Goal: Information Seeking & Learning: Learn about a topic

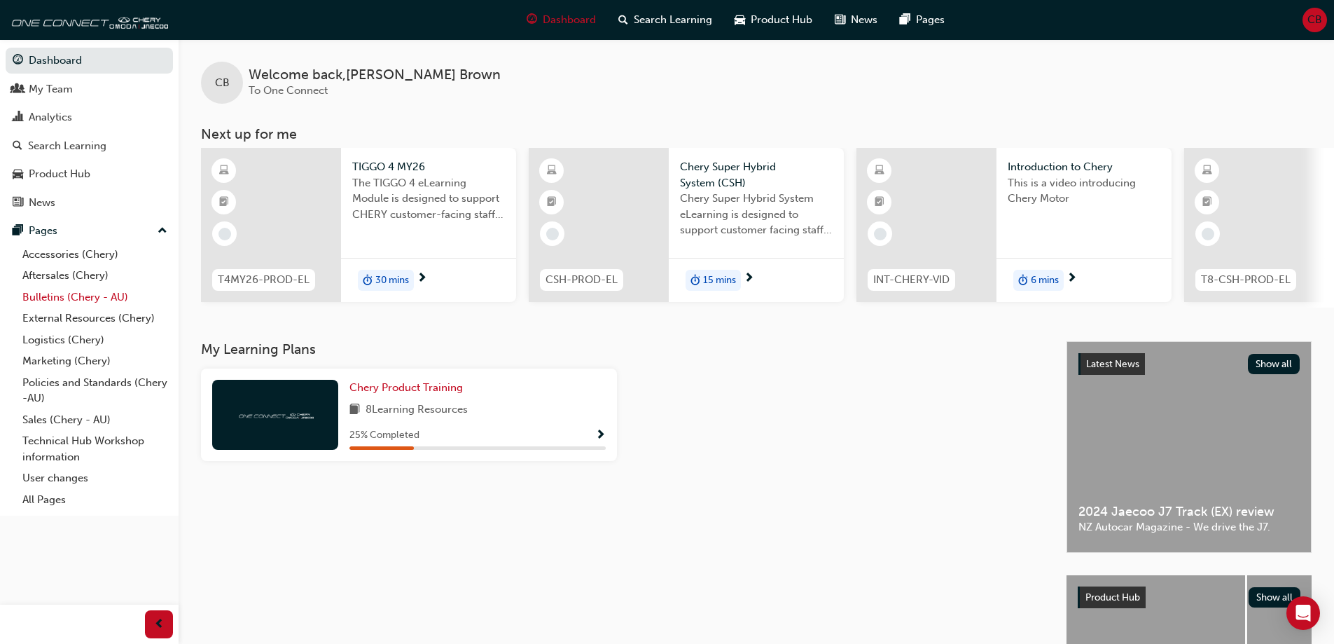
click at [62, 296] on link "Bulletins (Chery - AU)" at bounding box center [95, 298] width 156 height 22
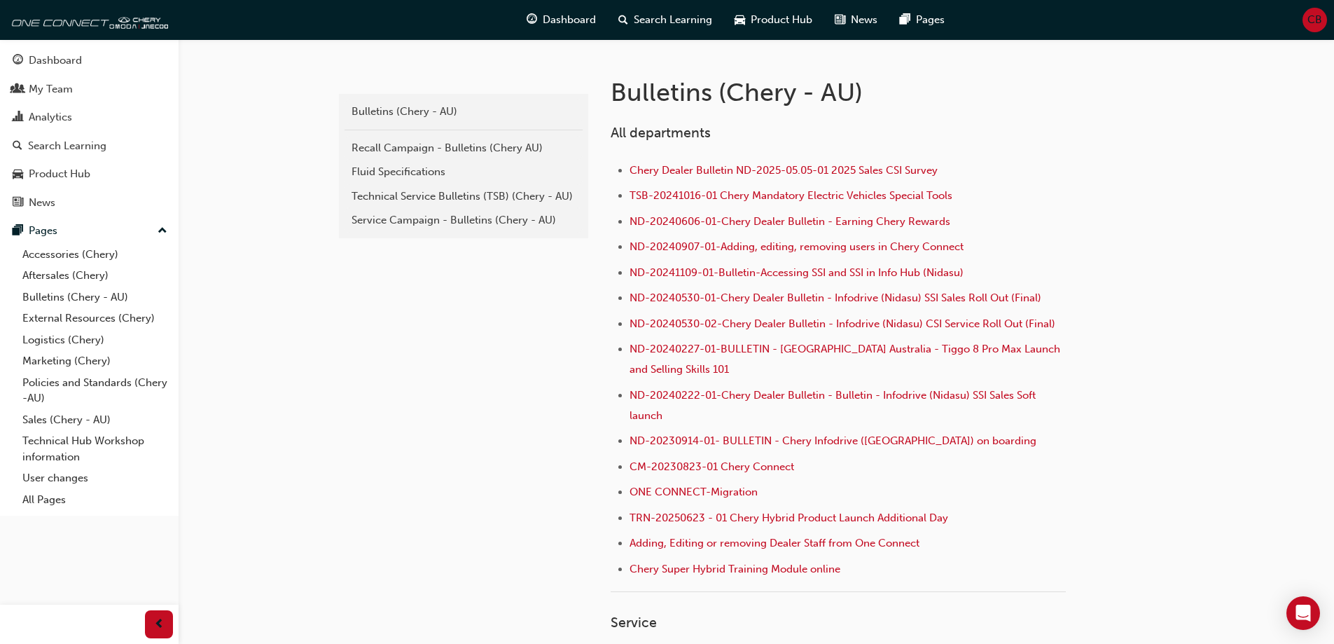
scroll to position [280, 0]
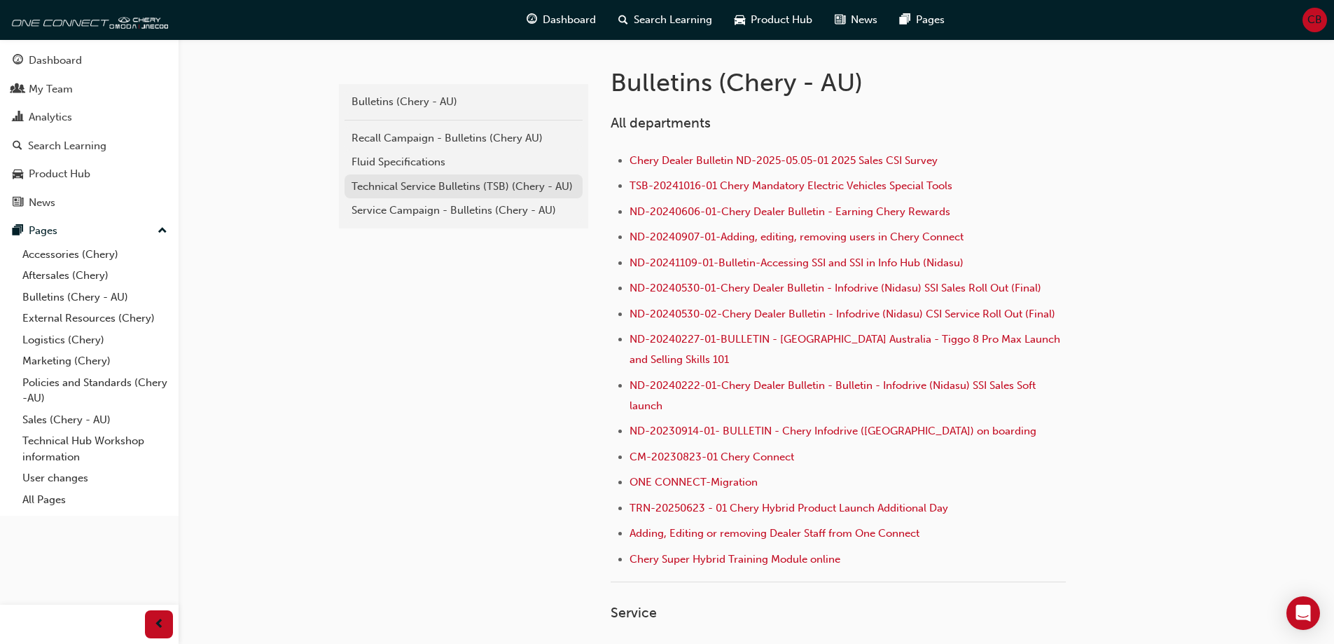
click at [406, 186] on div "Technical Service Bulletins (TSB) (Chery - AU)" at bounding box center [464, 187] width 224 height 16
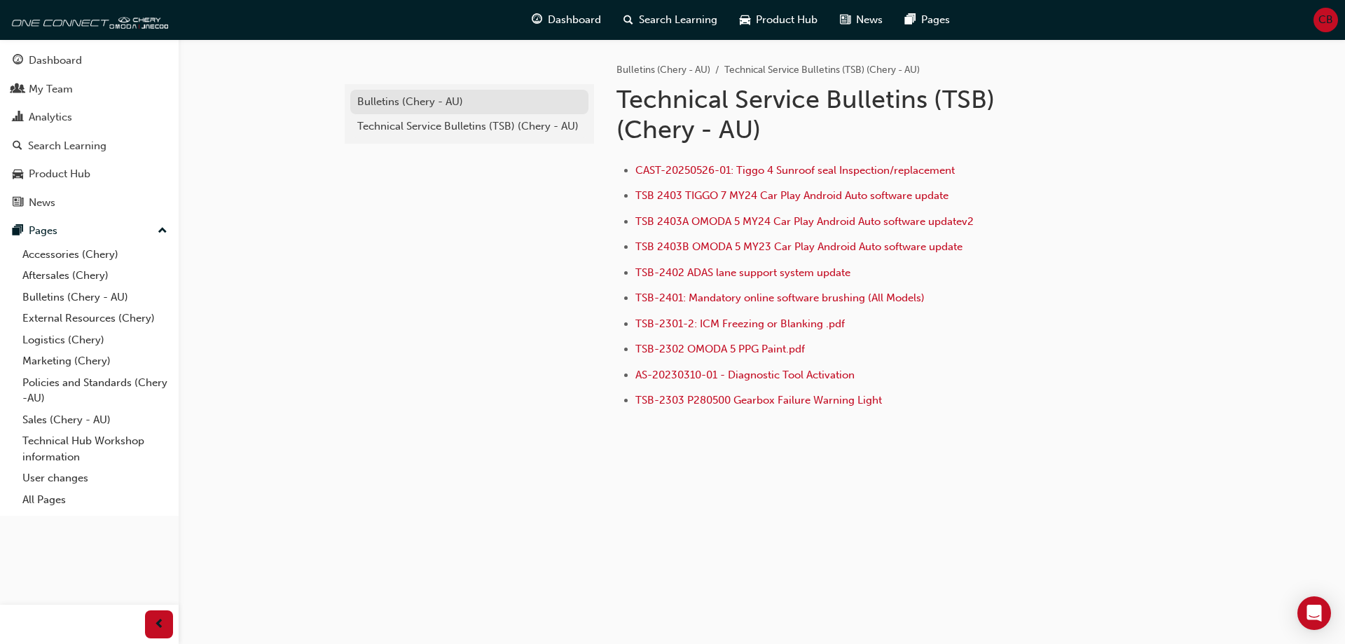
click at [408, 106] on div "Bulletins (Chery - AU)" at bounding box center [469, 102] width 224 height 16
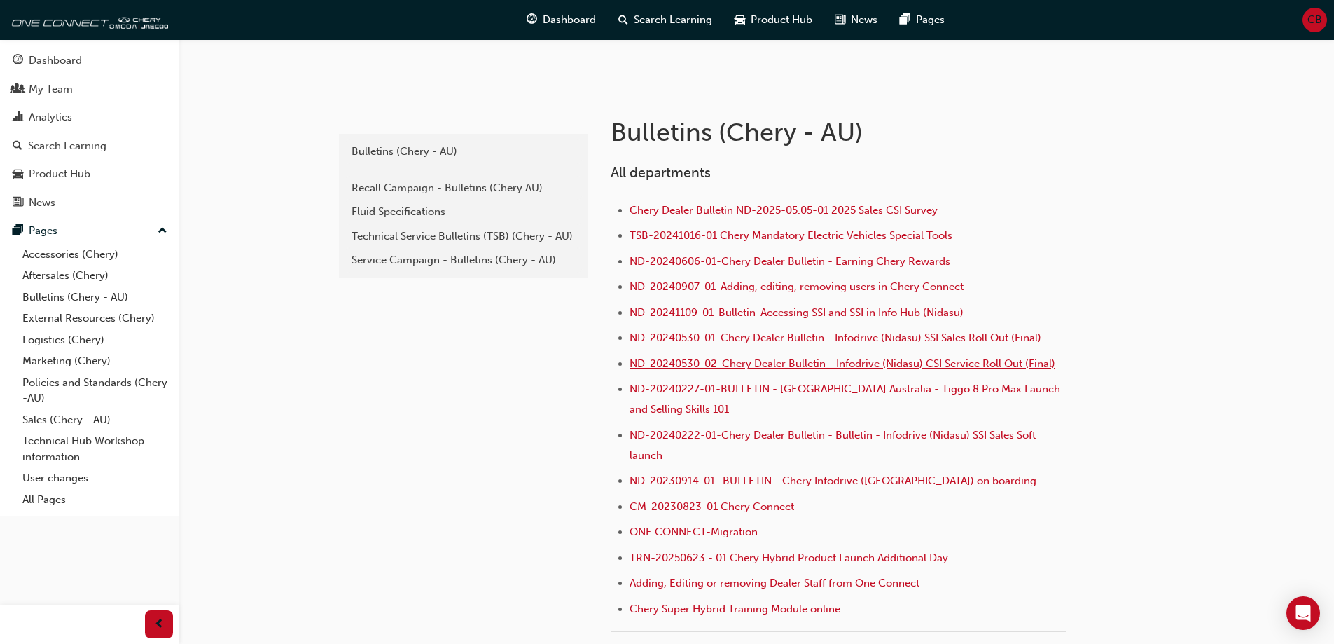
scroll to position [210, 0]
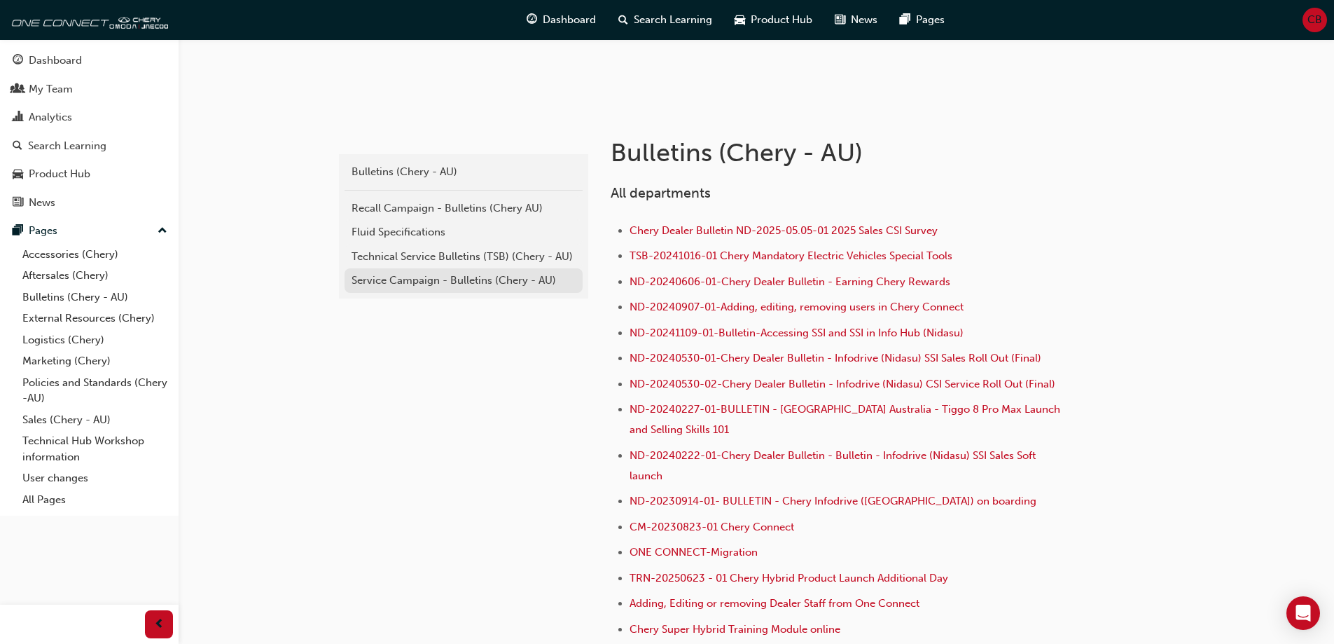
click at [405, 280] on div "Service Campaign - Bulletins (Chery - AU)" at bounding box center [464, 280] width 224 height 16
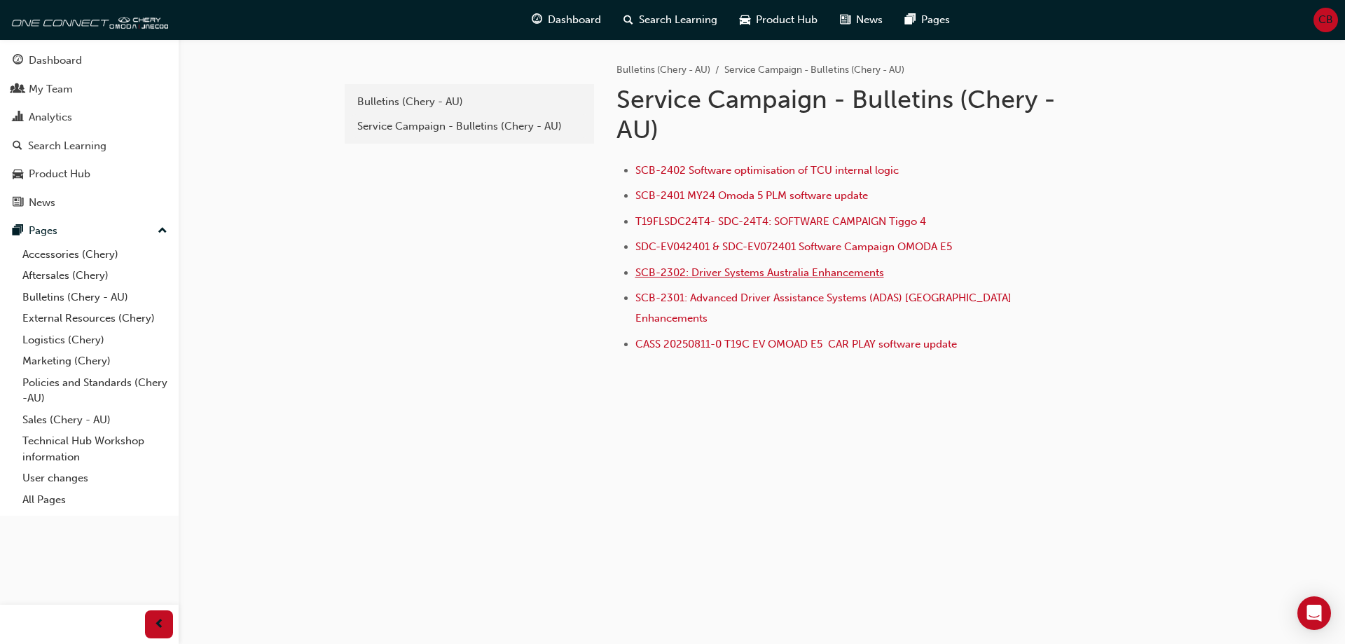
click at [733, 272] on span "SCB-2302: Driver Systems Australia Enhancements" at bounding box center [759, 272] width 249 height 13
click at [715, 298] on span "SCB-2301: Advanced Driver Assistance Systems (ADAS) Australia Enhancements" at bounding box center [824, 307] width 379 height 33
click at [390, 106] on div "Bulletins (Chery - AU)" at bounding box center [469, 102] width 224 height 16
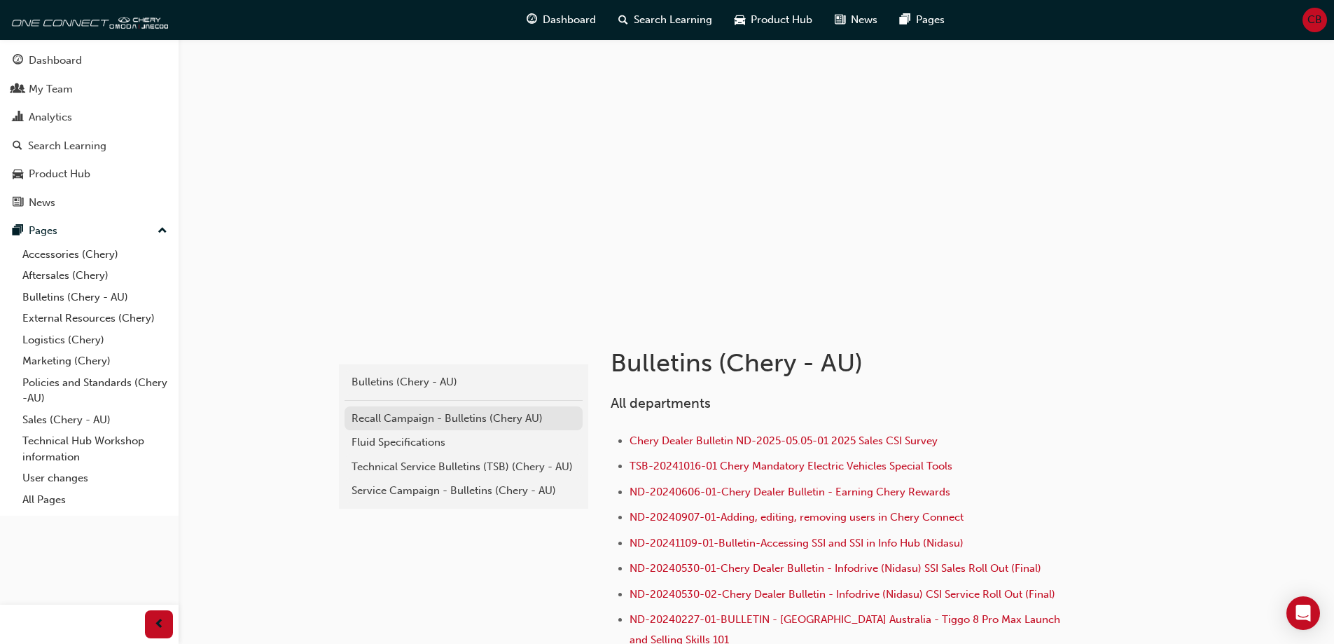
click at [392, 420] on div "Recall Campaign - Bulletins (Chery AU)" at bounding box center [464, 418] width 224 height 16
click at [397, 464] on div "Technical Service Bulletins (TSB) (Chery - AU)" at bounding box center [464, 467] width 224 height 16
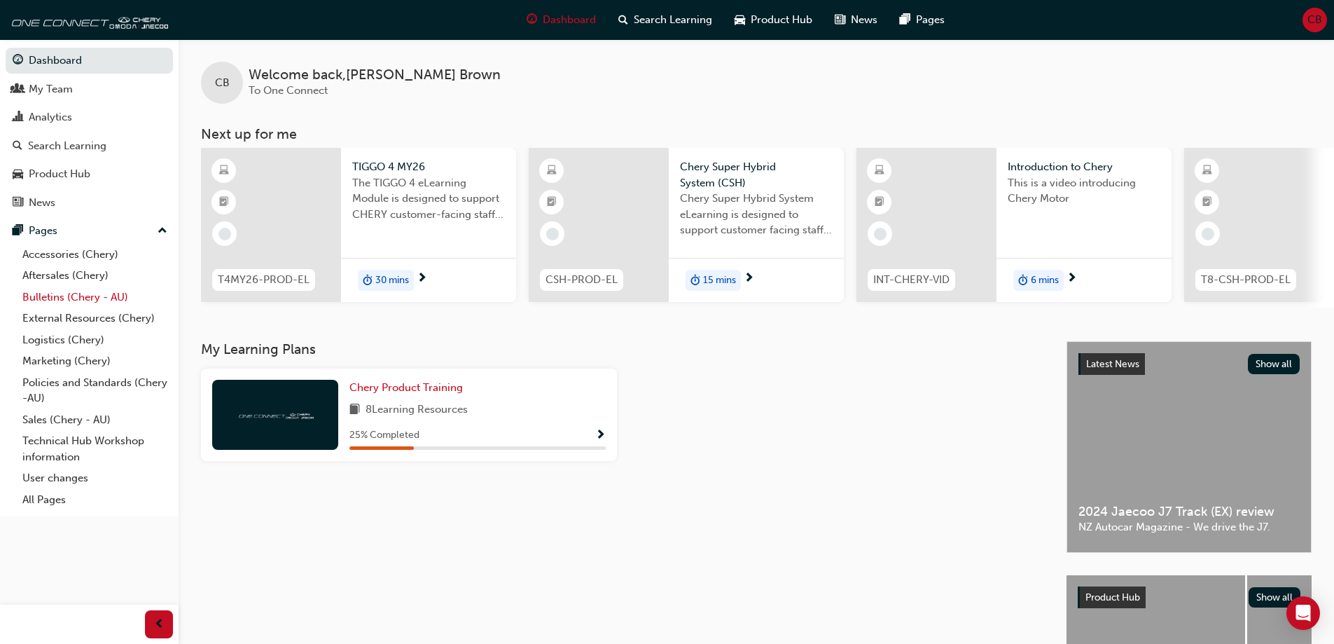
click at [46, 296] on link "Bulletins (Chery - AU)" at bounding box center [95, 298] width 156 height 22
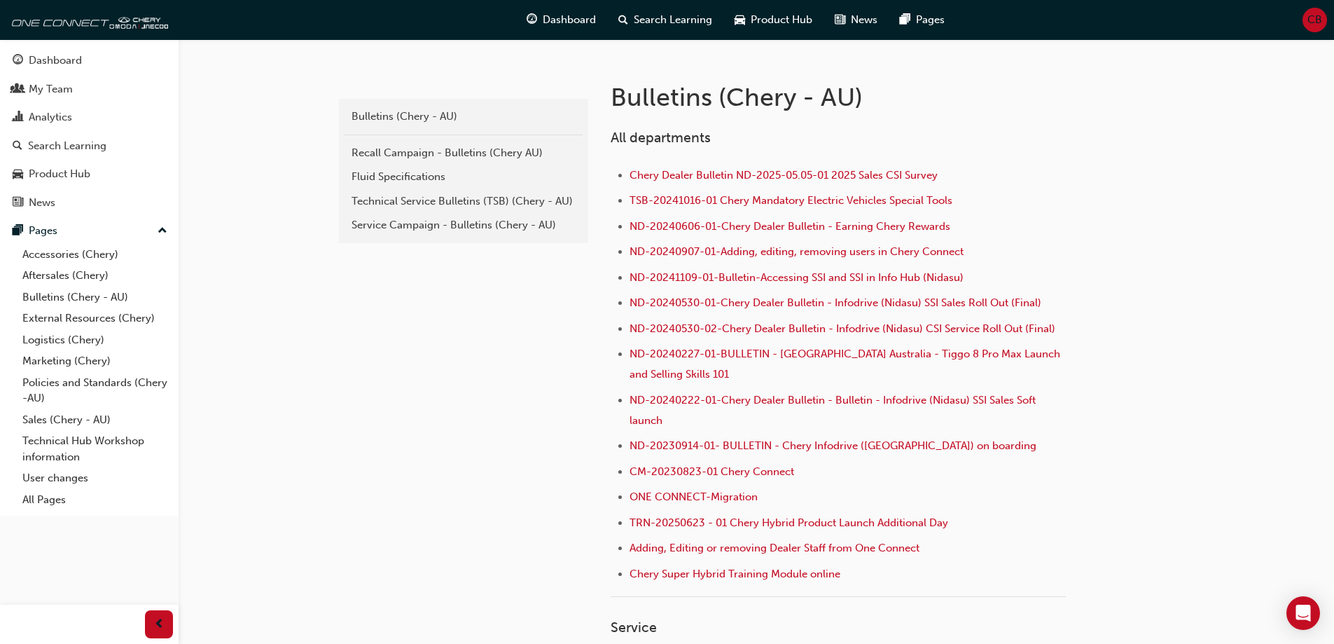
scroll to position [280, 0]
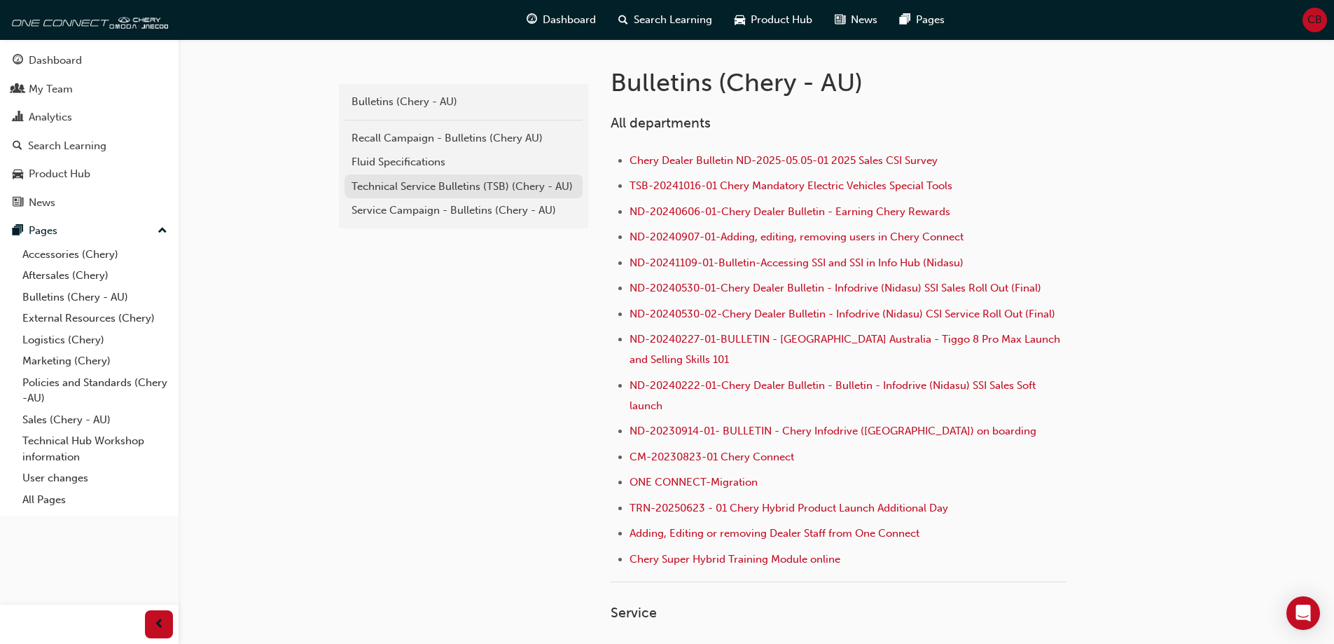
click at [401, 191] on div "Technical Service Bulletins (TSB) (Chery - AU)" at bounding box center [464, 187] width 224 height 16
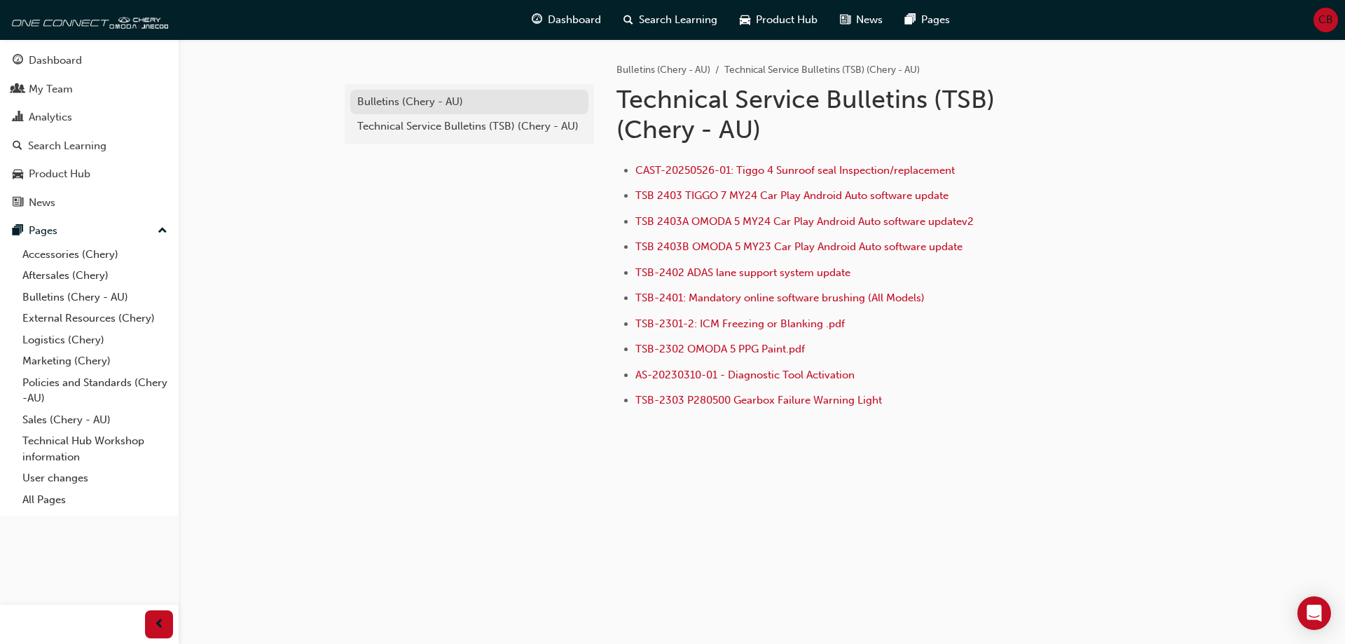
click at [387, 104] on div "Bulletins (Chery - AU)" at bounding box center [469, 102] width 224 height 16
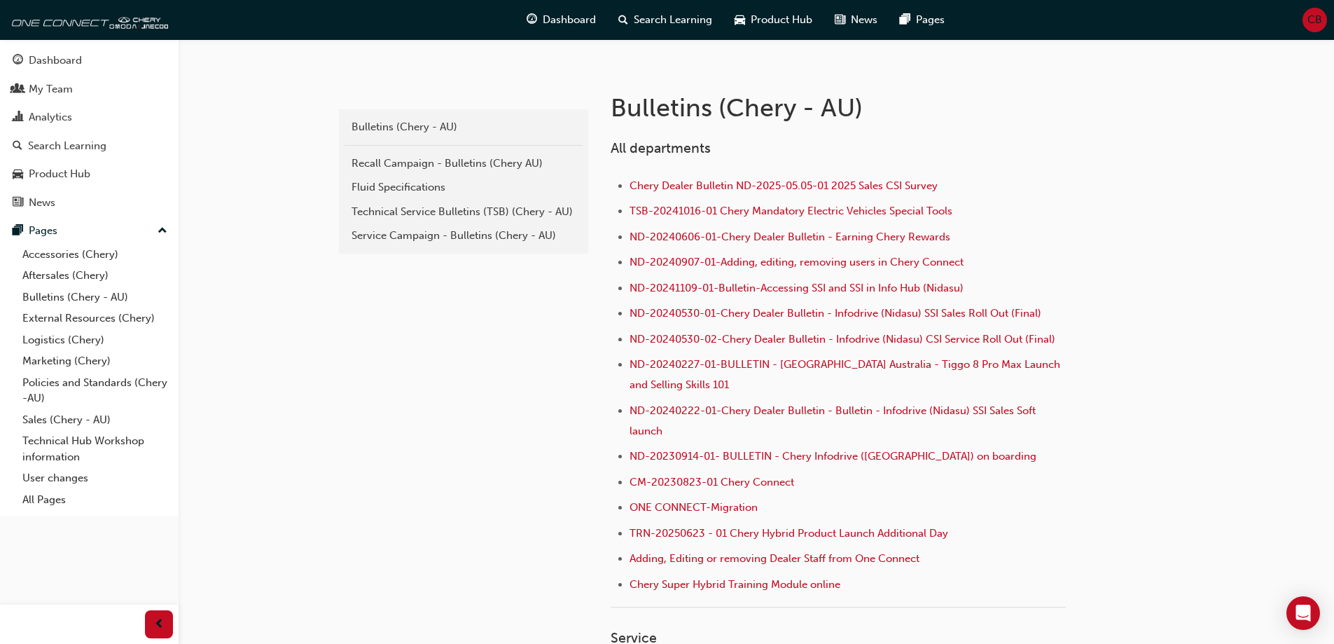
scroll to position [280, 0]
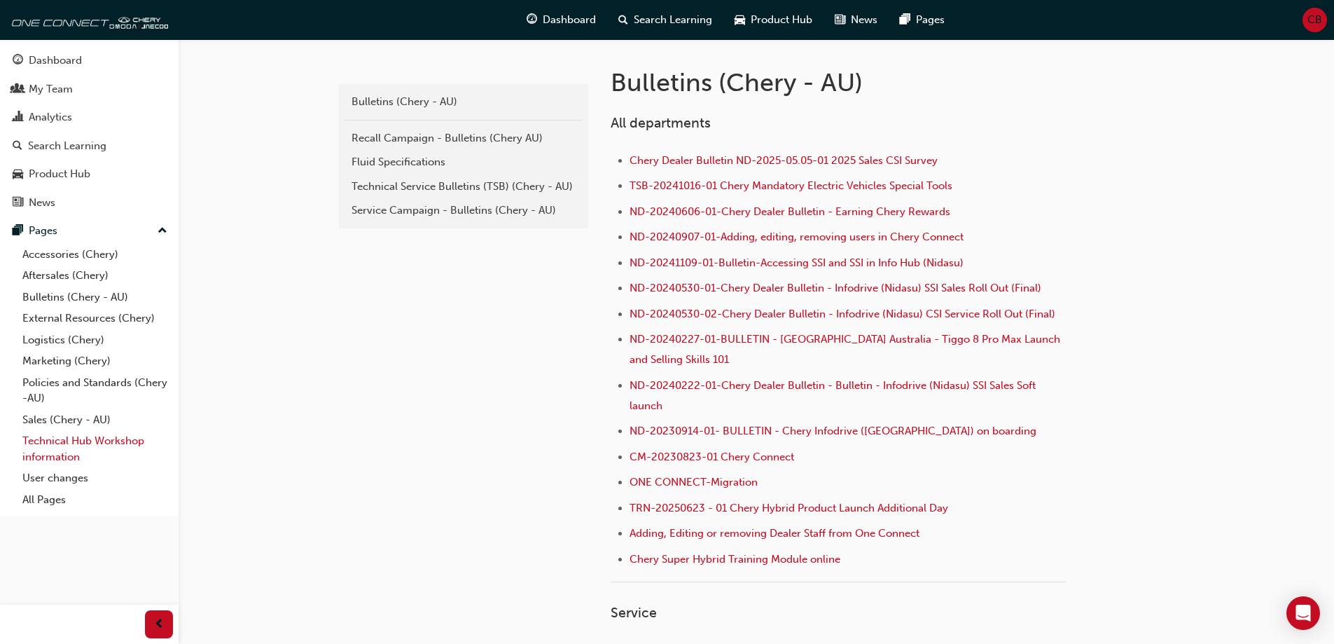
click at [83, 443] on link "Technical Hub Workshop information" at bounding box center [95, 448] width 156 height 37
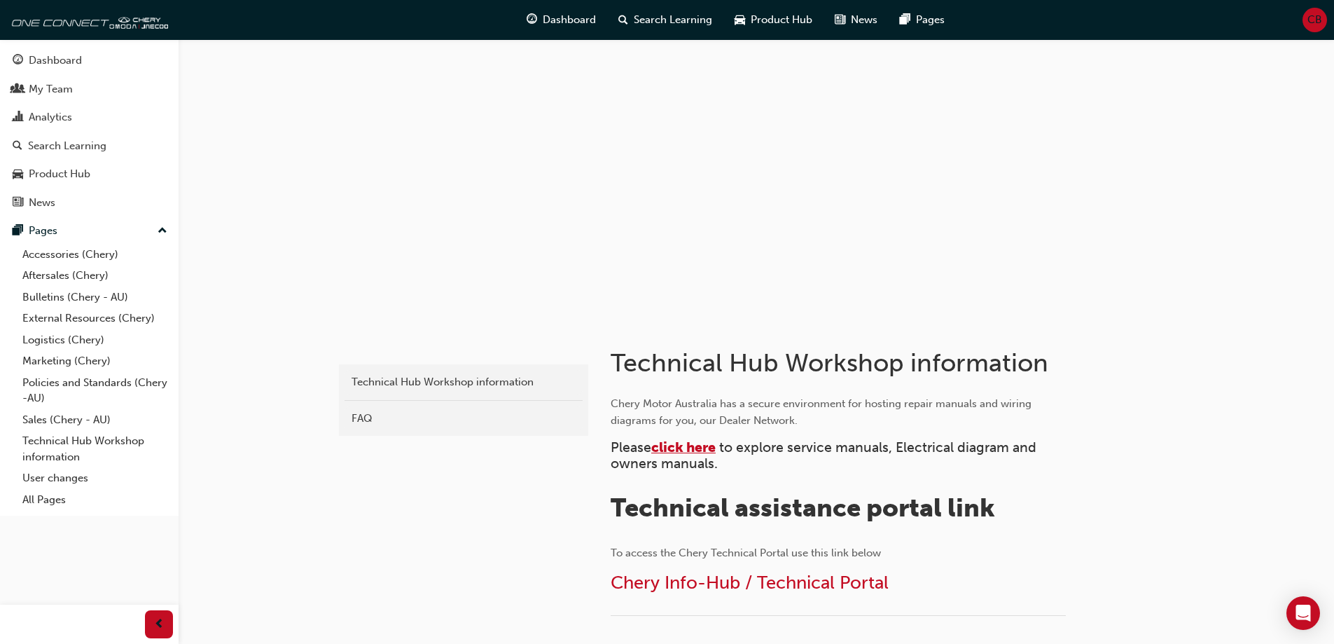
click at [696, 447] on span "click here" at bounding box center [683, 447] width 64 height 16
